Goal: Task Accomplishment & Management: Manage account settings

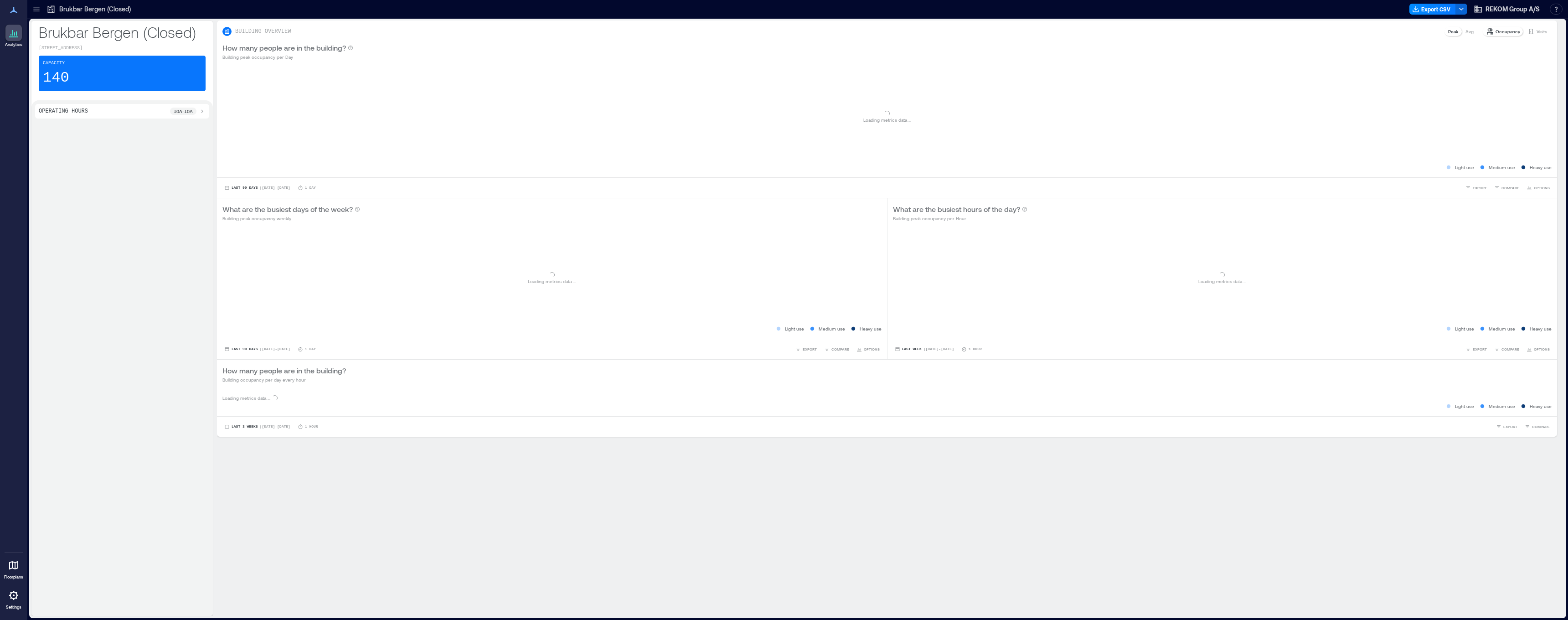
click at [16, 595] on icon at bounding box center [14, 595] width 10 height 10
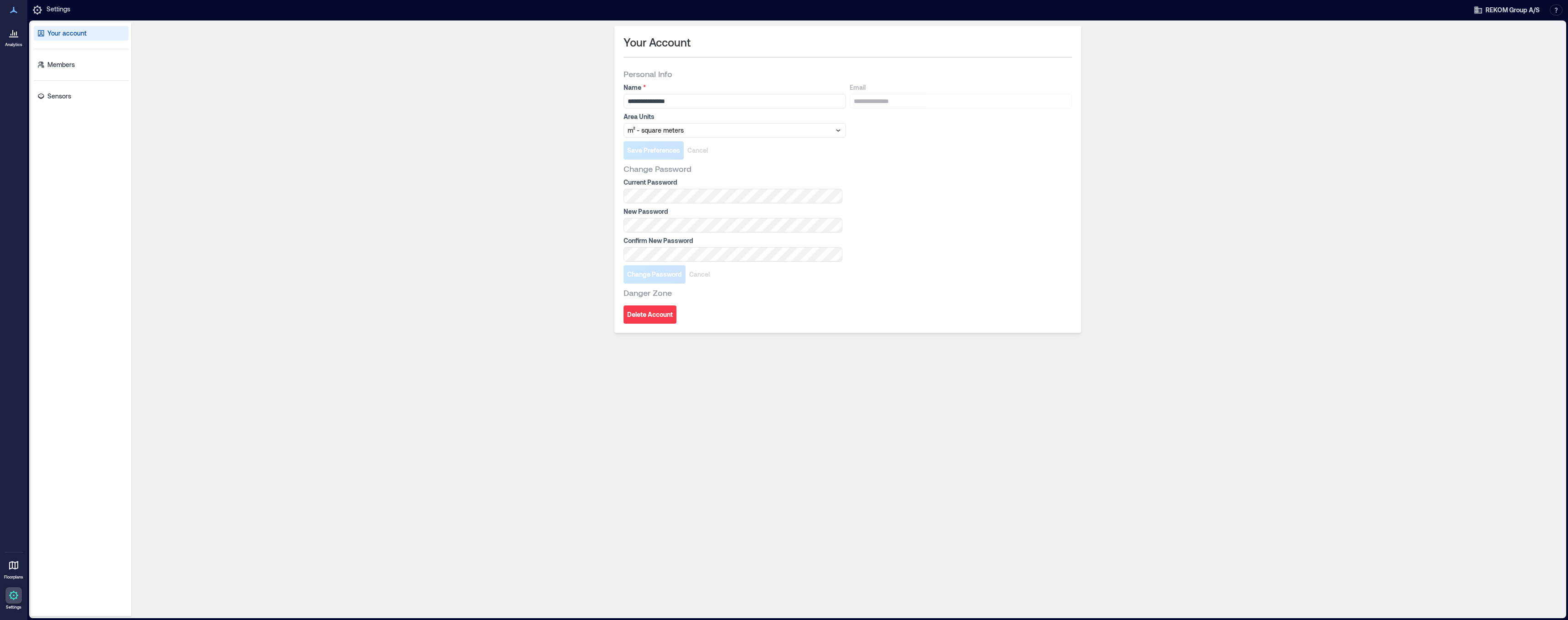
click at [110, 103] on div "Your account Members Sensors" at bounding box center [82, 319] width 101 height 594
click at [93, 99] on link "Sensors" at bounding box center [81, 96] width 95 height 15
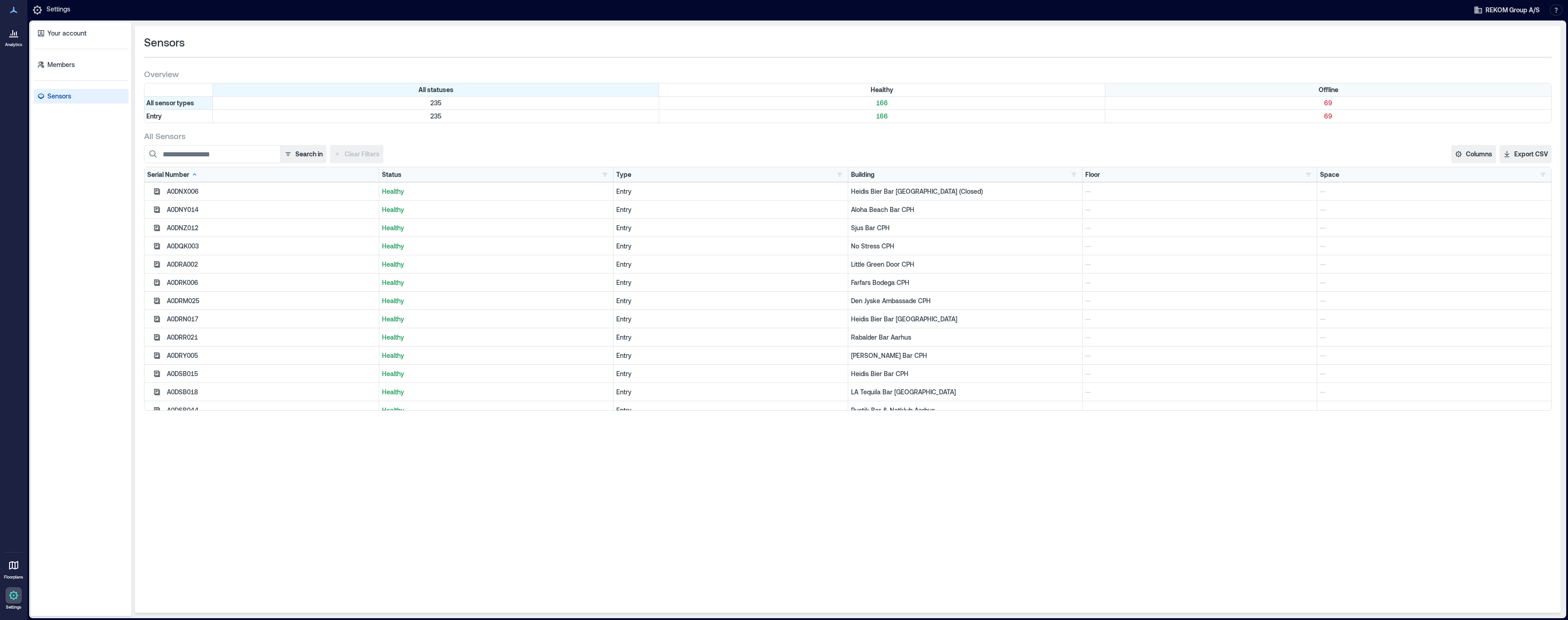
click at [1228, 94] on div "Offline" at bounding box center [1329, 89] width 446 height 13
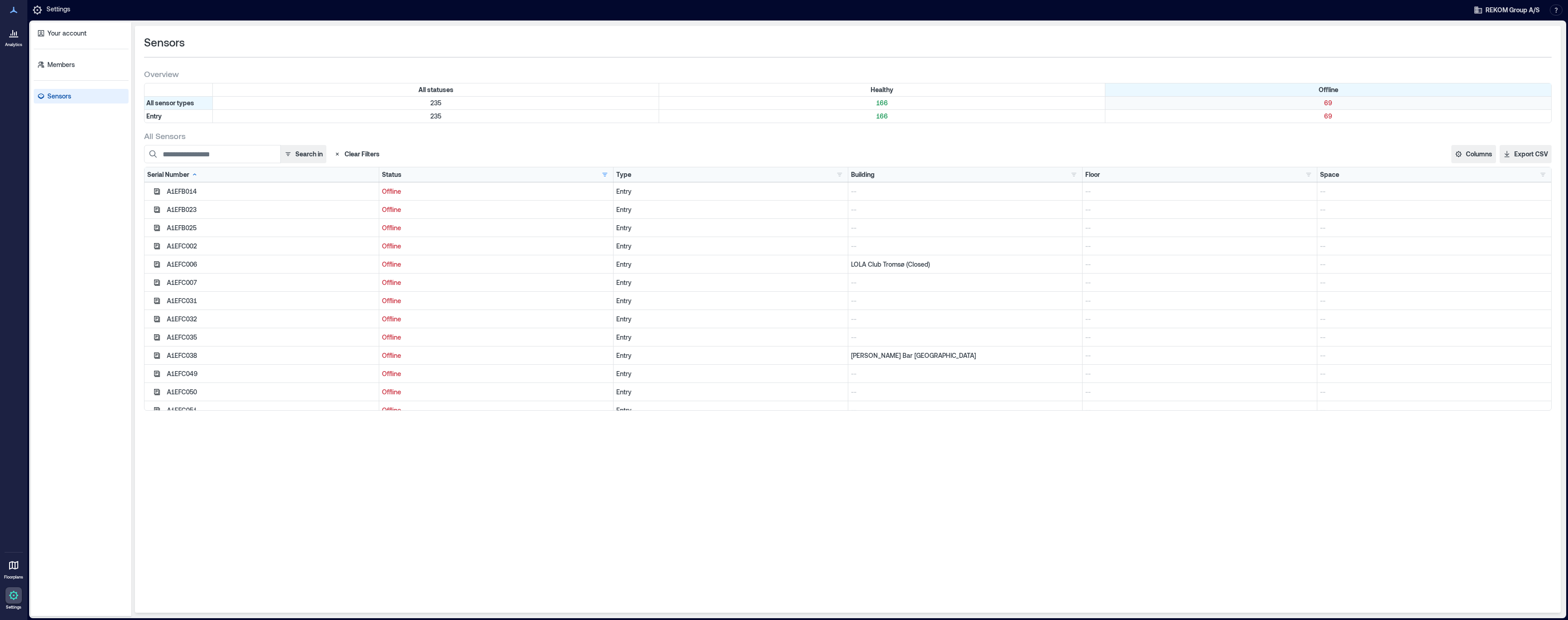
click at [1228, 97] on div "69" at bounding box center [1329, 102] width 446 height 13
click at [248, 150] on input at bounding box center [212, 153] width 137 height 18
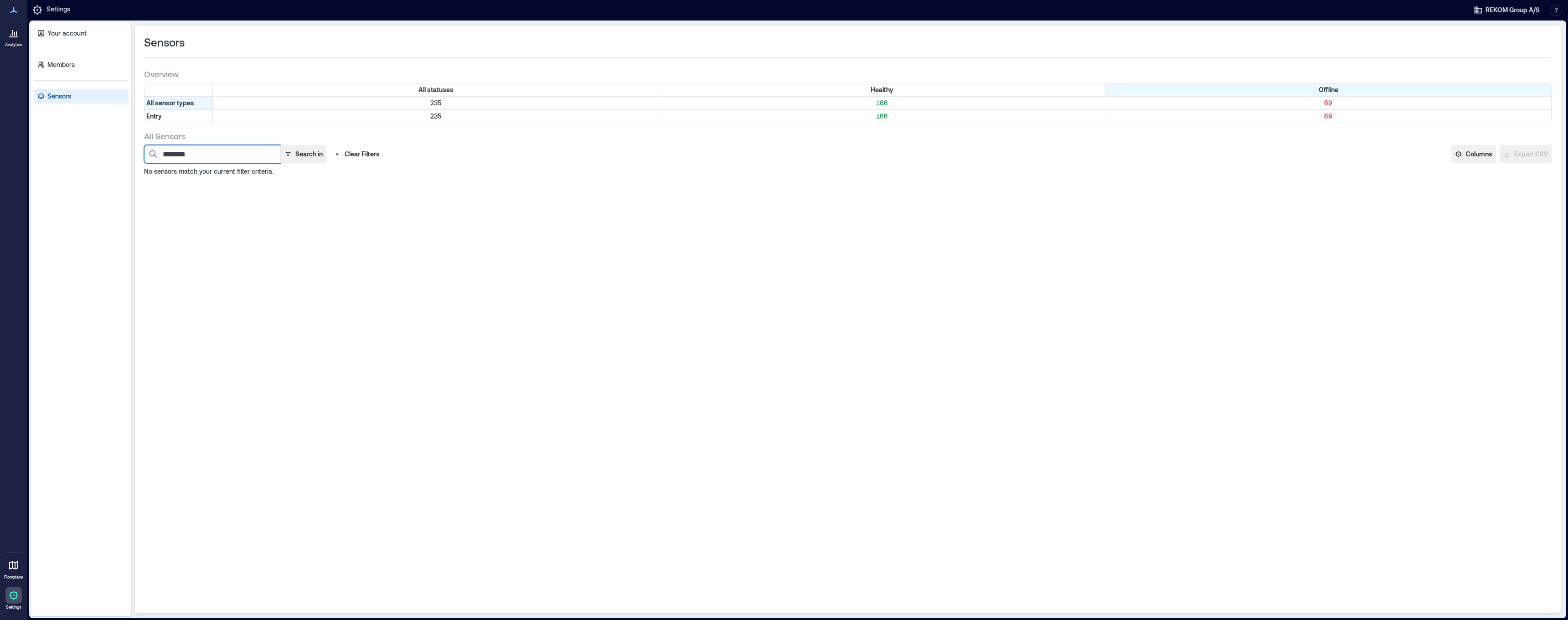
type input "********"
click at [514, 97] on div "235" at bounding box center [435, 102] width 447 height 13
